Goal: Task Accomplishment & Management: Use online tool/utility

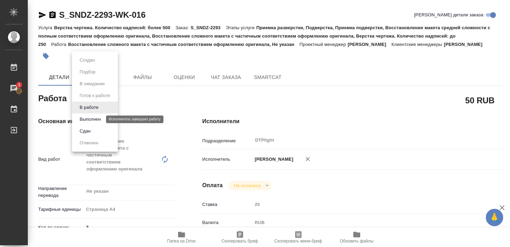
click at [86, 118] on button "Выполнен" at bounding box center [89, 119] width 25 height 8
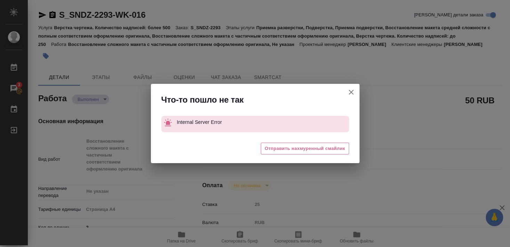
type textarea "x"
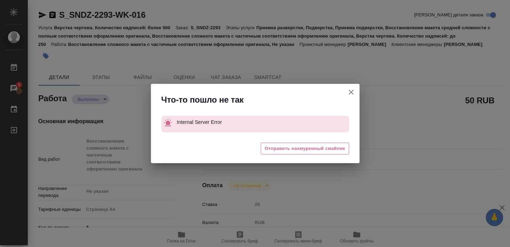
type textarea "x"
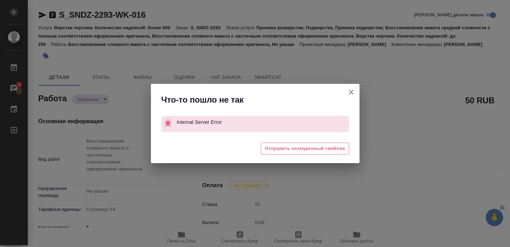
type textarea "x"
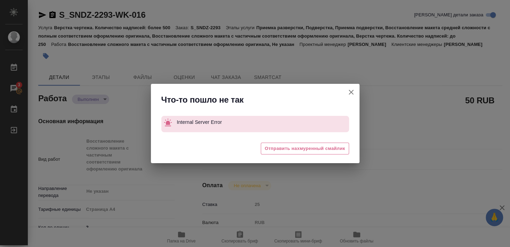
click at [350, 89] on icon "button" at bounding box center [351, 92] width 8 height 8
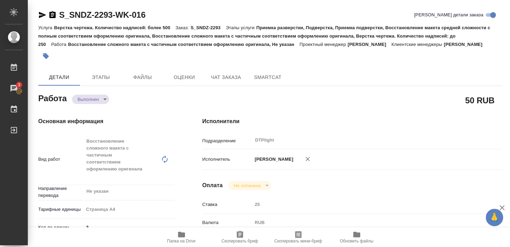
type textarea "x"
